Goal: Communication & Community: Participate in discussion

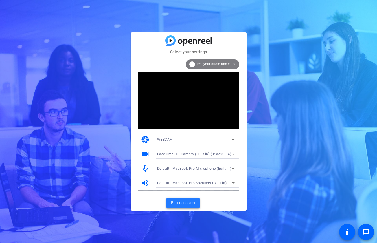
click at [187, 203] on span "Enter session" at bounding box center [183, 203] width 24 height 6
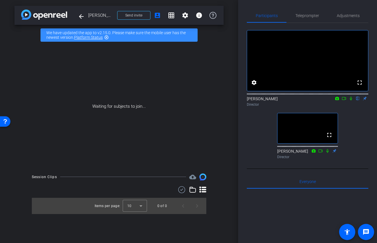
click at [351, 100] on icon at bounding box center [351, 98] width 5 height 4
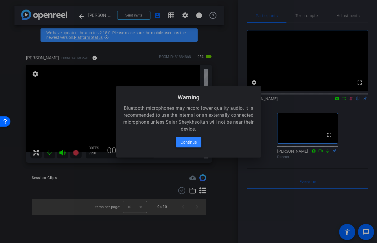
click at [196, 139] on span "Continue" at bounding box center [189, 142] width 16 height 7
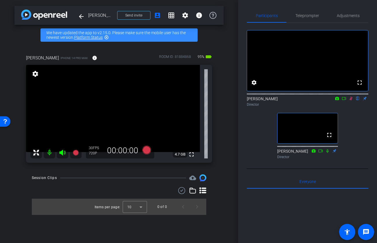
click at [352, 100] on icon at bounding box center [351, 99] width 3 height 4
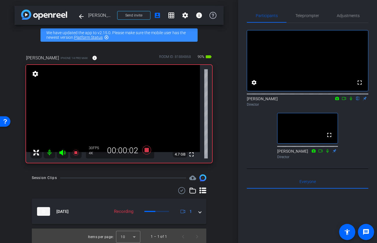
click at [351, 100] on icon at bounding box center [351, 98] width 5 height 4
click at [345, 100] on icon at bounding box center [344, 98] width 5 height 4
click at [358, 100] on icon at bounding box center [358, 99] width 3 height 4
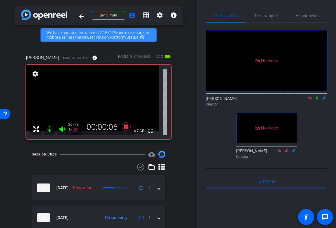
click at [316, 100] on icon at bounding box center [317, 98] width 5 height 4
click at [318, 100] on icon at bounding box center [317, 98] width 5 height 4
click at [319, 100] on icon at bounding box center [317, 98] width 5 height 4
click at [318, 100] on icon at bounding box center [317, 98] width 5 height 4
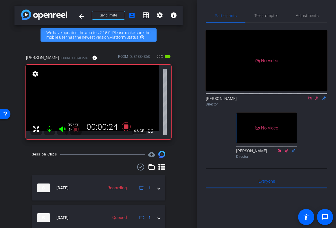
click at [317, 100] on icon at bounding box center [317, 99] width 3 height 4
click at [317, 100] on icon at bounding box center [317, 98] width 5 height 4
click at [318, 100] on icon at bounding box center [317, 98] width 5 height 4
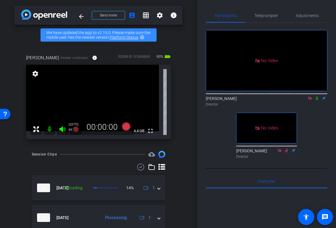
click at [316, 100] on icon at bounding box center [317, 99] width 2 height 4
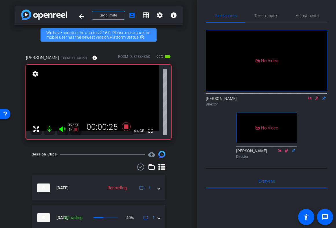
click at [318, 100] on icon at bounding box center [317, 99] width 3 height 4
click at [318, 100] on icon at bounding box center [317, 98] width 5 height 4
click at [317, 100] on icon at bounding box center [317, 98] width 5 height 4
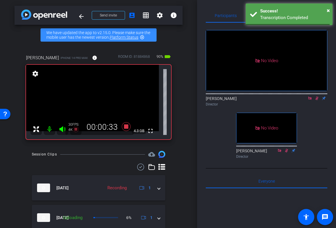
click at [316, 100] on icon at bounding box center [317, 99] width 3 height 4
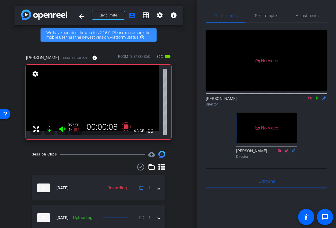
click at [318, 100] on icon at bounding box center [317, 98] width 5 height 4
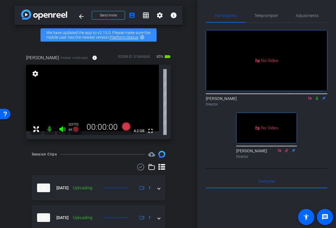
click at [317, 100] on icon at bounding box center [317, 99] width 2 height 4
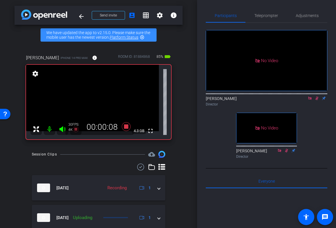
click at [317, 100] on icon at bounding box center [317, 99] width 3 height 4
click at [317, 100] on icon at bounding box center [317, 99] width 2 height 4
click at [318, 100] on icon at bounding box center [317, 99] width 3 height 4
click at [317, 100] on icon at bounding box center [317, 99] width 2 height 4
click at [319, 100] on icon at bounding box center [317, 98] width 5 height 4
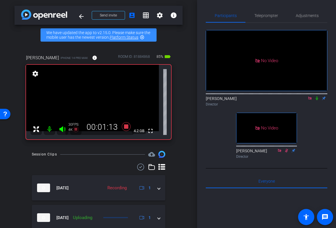
click at [316, 100] on icon at bounding box center [317, 98] width 5 height 4
click at [317, 100] on icon at bounding box center [317, 98] width 5 height 4
click at [318, 100] on icon at bounding box center [317, 98] width 5 height 4
click at [316, 100] on icon at bounding box center [317, 99] width 2 height 4
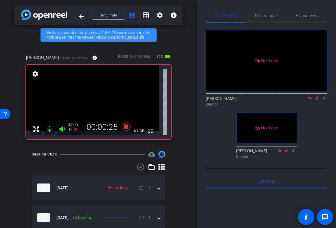
click at [316, 100] on icon at bounding box center [317, 99] width 3 height 4
click at [318, 100] on icon at bounding box center [317, 99] width 2 height 4
click at [318, 100] on icon at bounding box center [317, 99] width 3 height 4
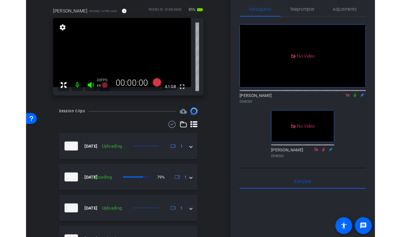
scroll to position [25, 0]
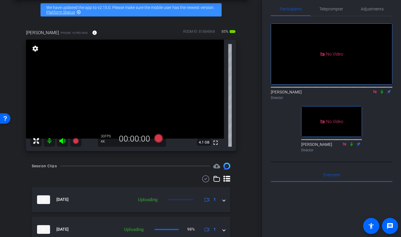
click at [375, 94] on icon at bounding box center [375, 92] width 5 height 4
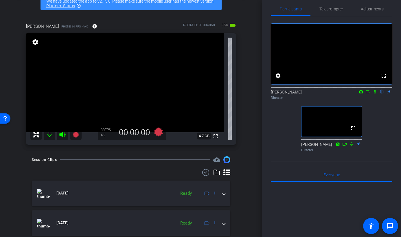
scroll to position [0, 0]
